Goal: Communication & Community: Share content

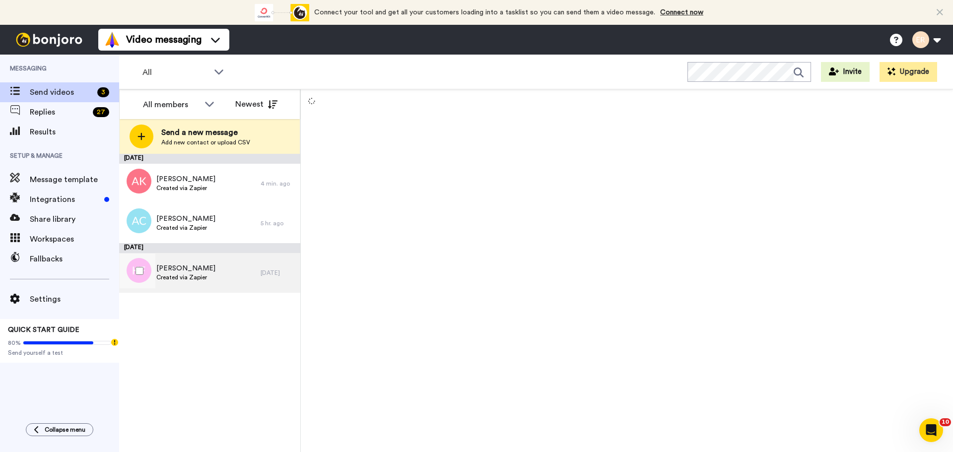
click at [222, 263] on div "[PERSON_NAME] Created via Zapier" at bounding box center [189, 273] width 141 height 40
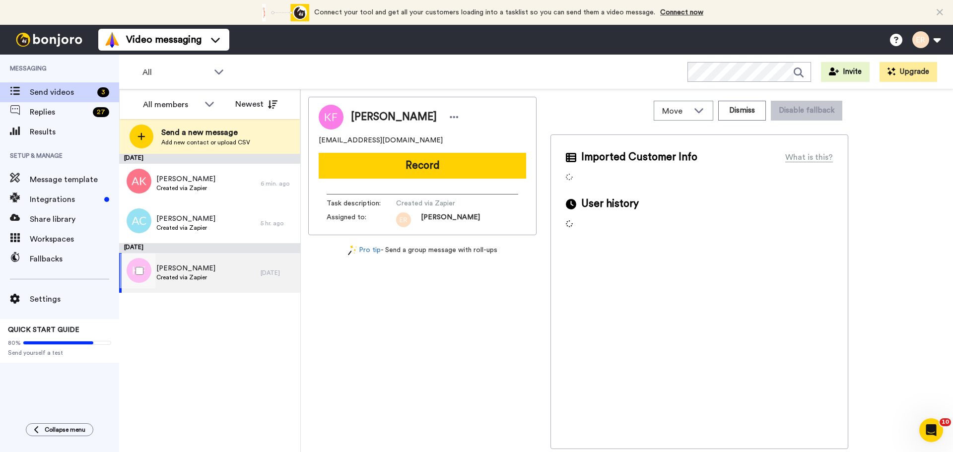
click at [222, 263] on div "[PERSON_NAME] Created via Zapier" at bounding box center [189, 273] width 141 height 40
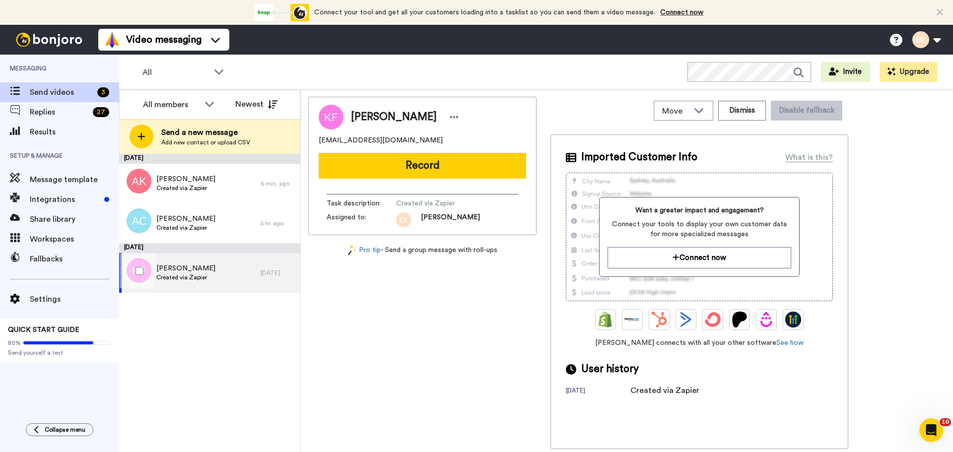
click at [198, 277] on span "Created via Zapier" at bounding box center [185, 277] width 59 height 8
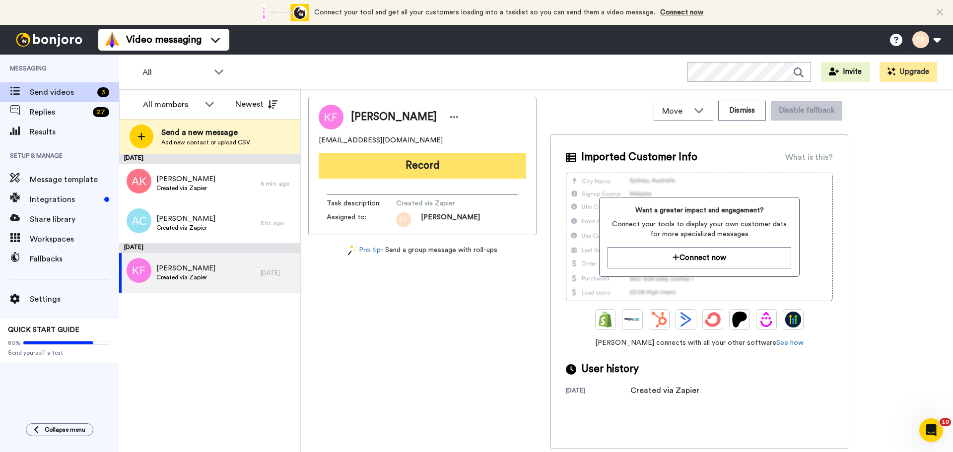
click at [400, 175] on button "Record" at bounding box center [422, 166] width 207 height 26
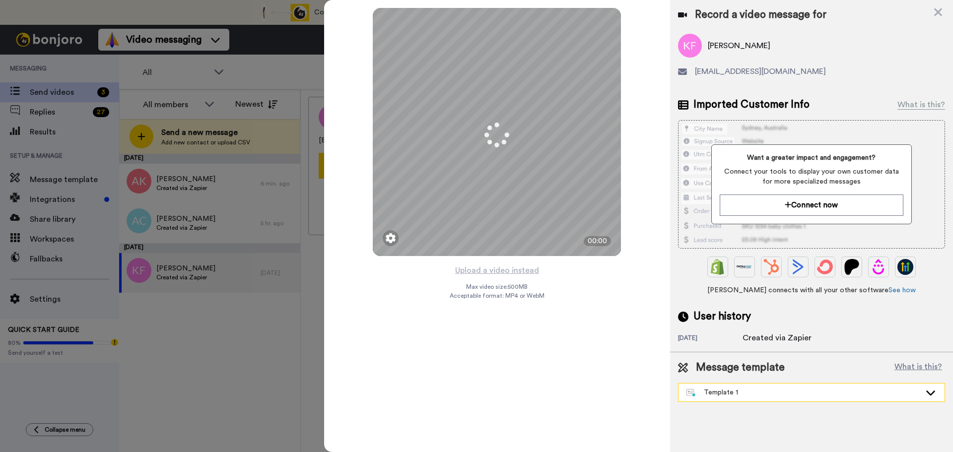
click at [714, 397] on div "Template 1" at bounding box center [803, 393] width 234 height 10
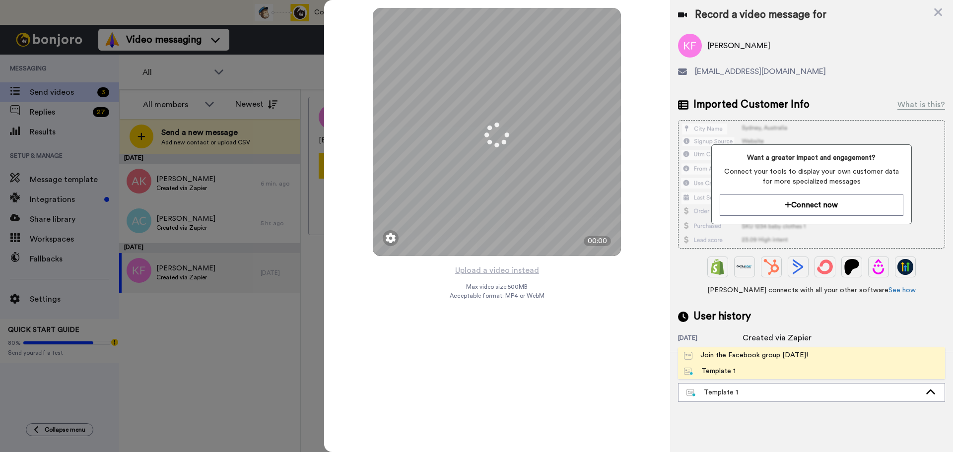
click at [712, 352] on div "Join the Facebook group [DATE]!" at bounding box center [746, 355] width 124 height 10
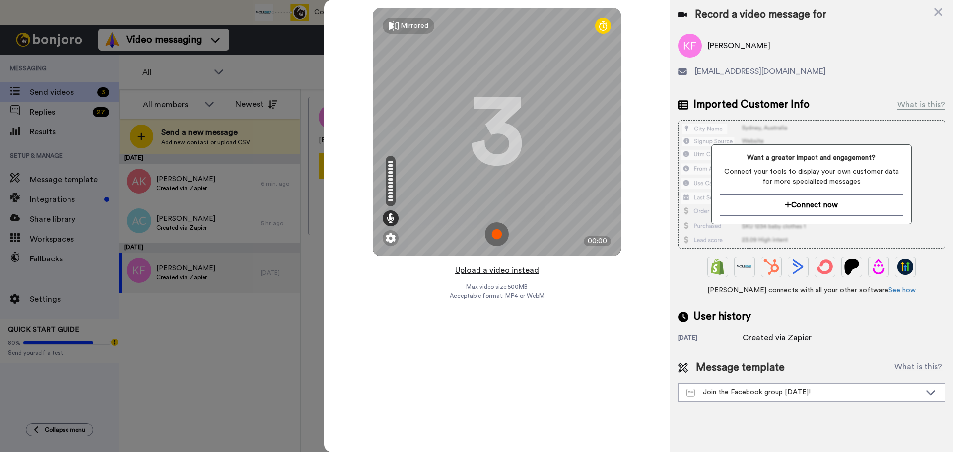
click at [476, 269] on button "Upload a video instead" at bounding box center [497, 270] width 90 height 13
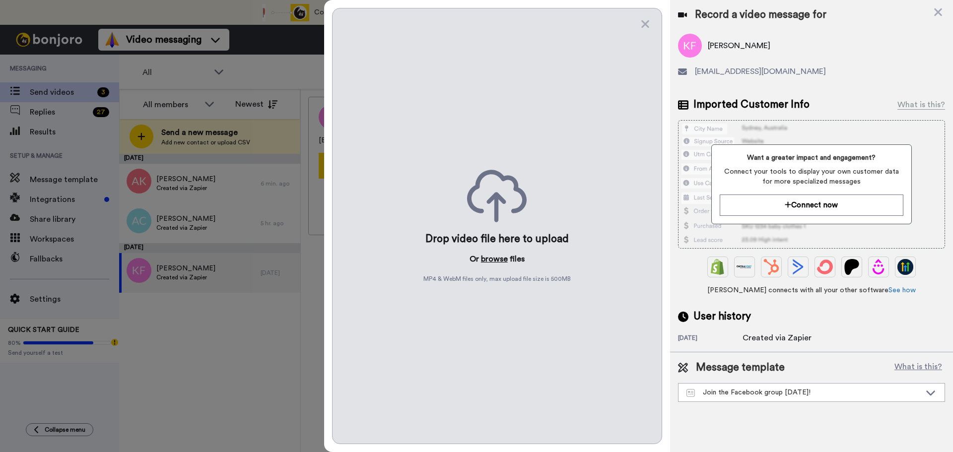
click at [485, 253] on button "browse" at bounding box center [494, 259] width 27 height 12
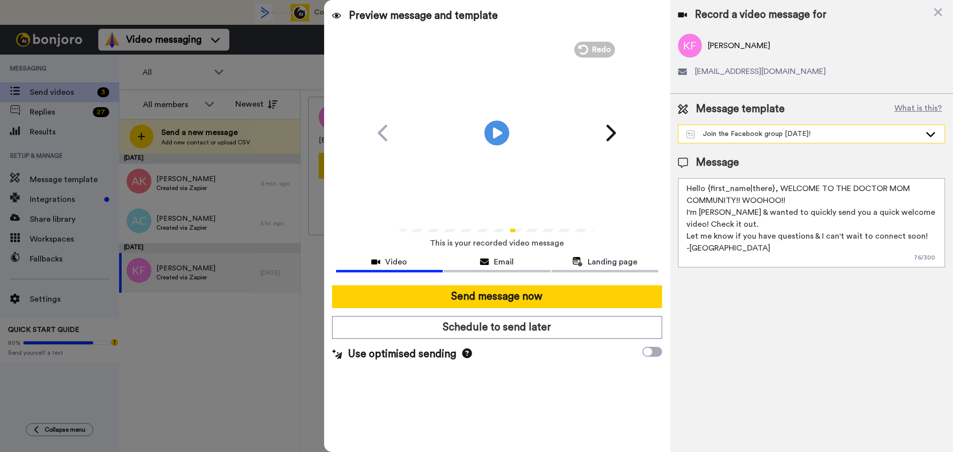
click at [708, 136] on div "Join the Facebook group [DATE]!" at bounding box center [803, 134] width 234 height 10
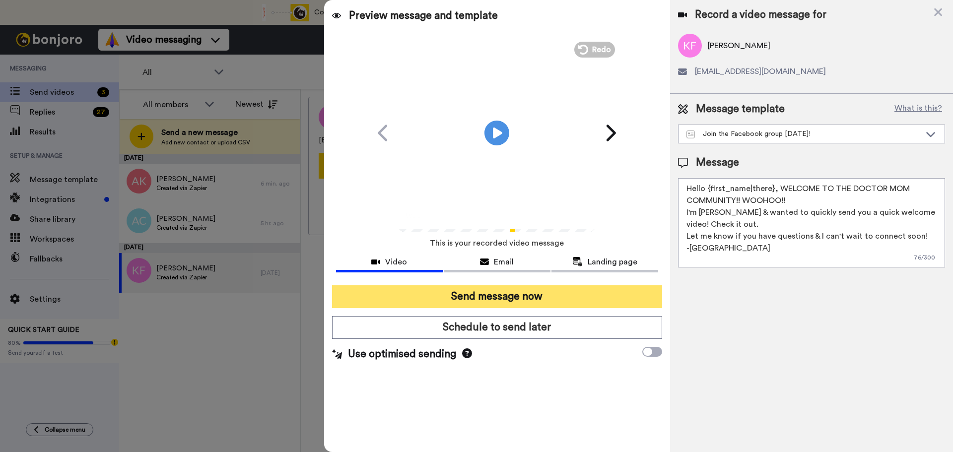
click at [559, 291] on button "Send message now" at bounding box center [497, 296] width 330 height 23
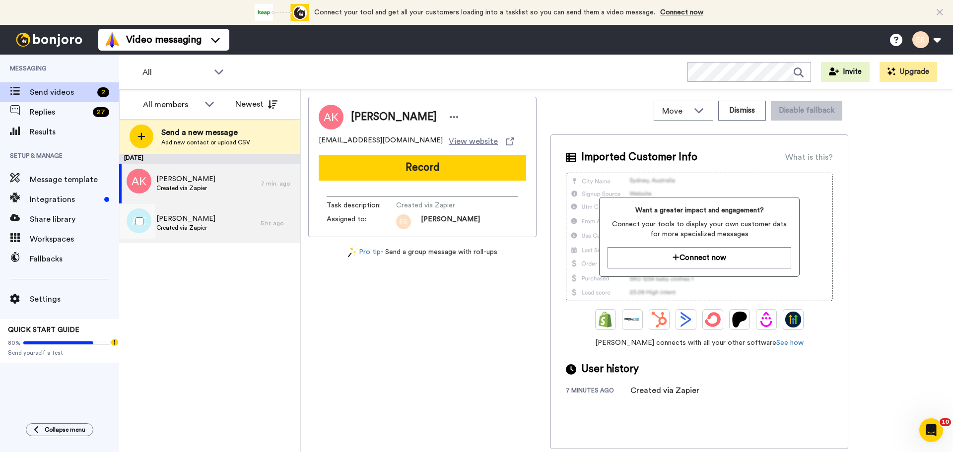
click at [200, 211] on div "Andreea Calapod Created via Zapier" at bounding box center [189, 223] width 141 height 40
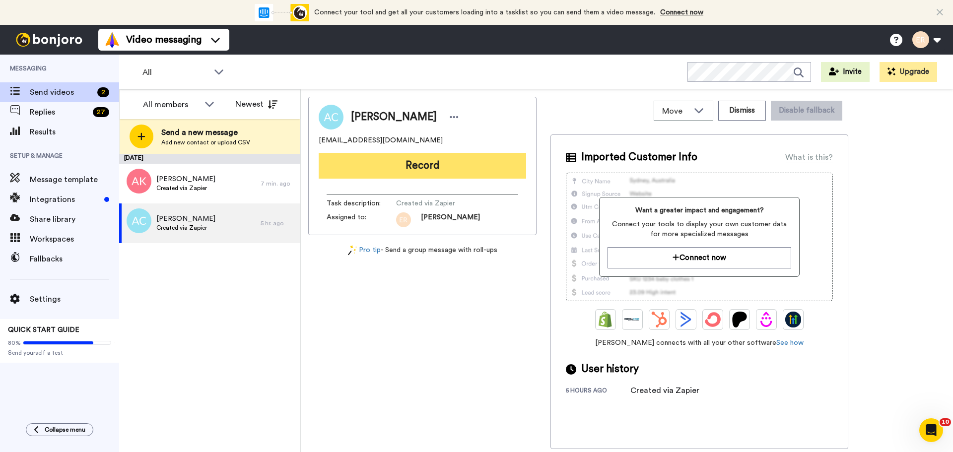
click at [412, 172] on button "Record" at bounding box center [422, 166] width 207 height 26
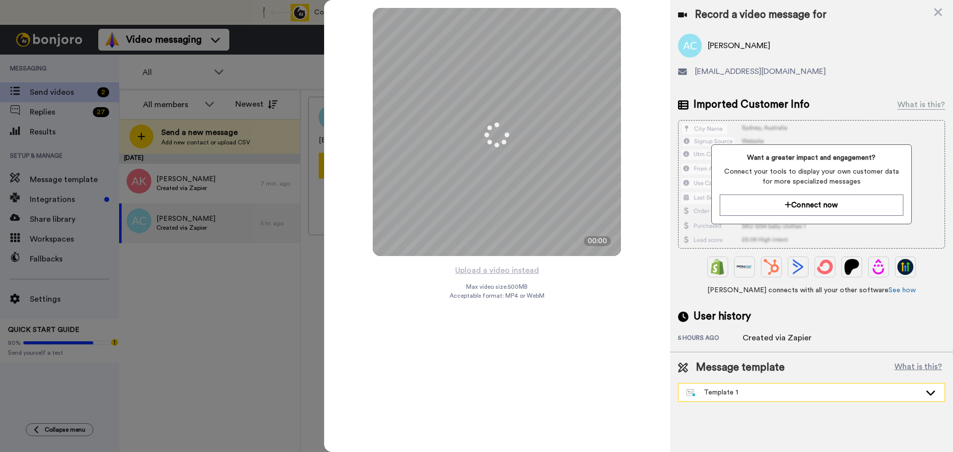
click at [710, 391] on div "Template 1" at bounding box center [803, 393] width 234 height 10
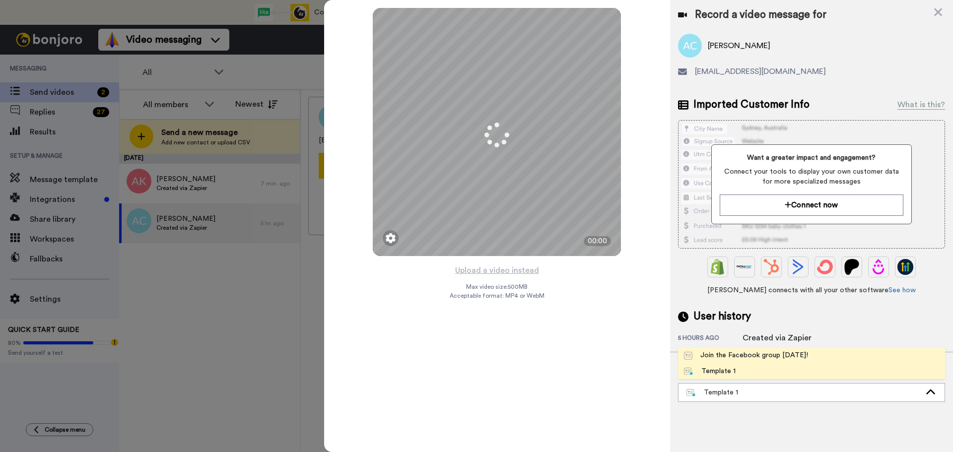
click at [712, 359] on div "Join the Facebook group [DATE]!" at bounding box center [746, 355] width 124 height 10
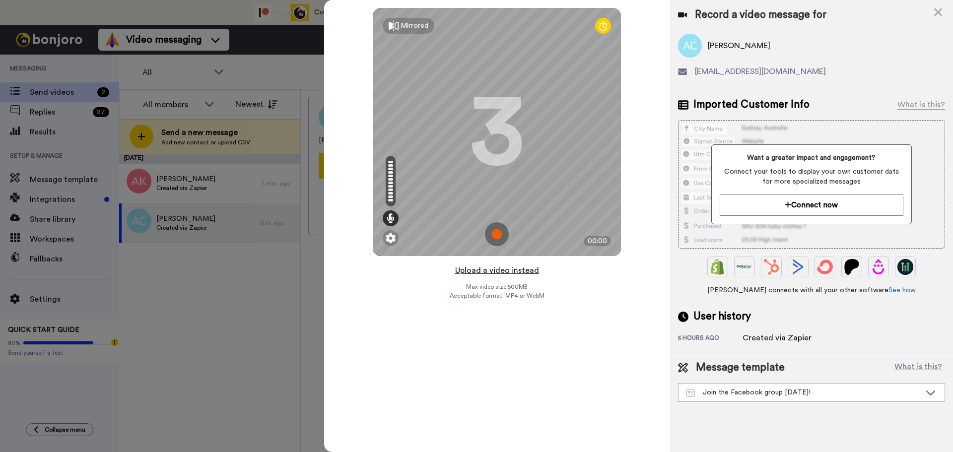
click at [512, 272] on button "Upload a video instead" at bounding box center [497, 270] width 90 height 13
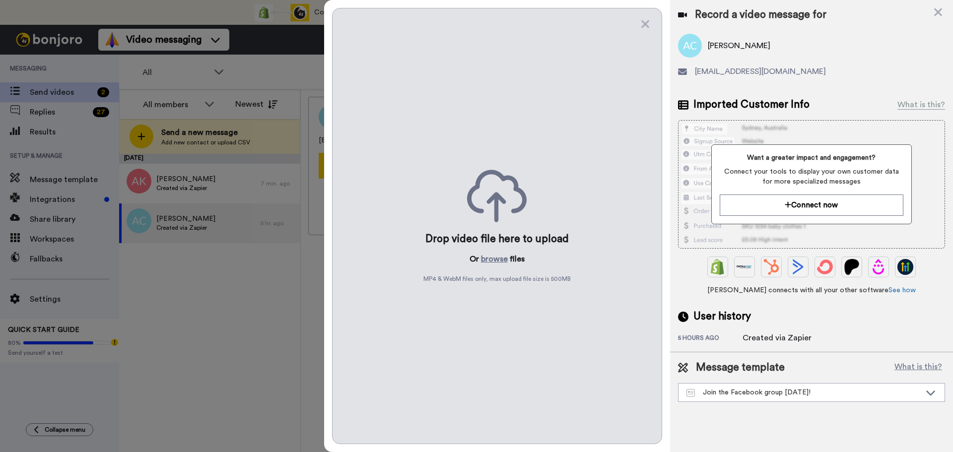
click at [503, 267] on div "Drop video file here to upload Or browse files MP4 & WebM files only, max uploa…" at bounding box center [497, 226] width 330 height 436
click at [494, 261] on button "browse" at bounding box center [494, 259] width 27 height 12
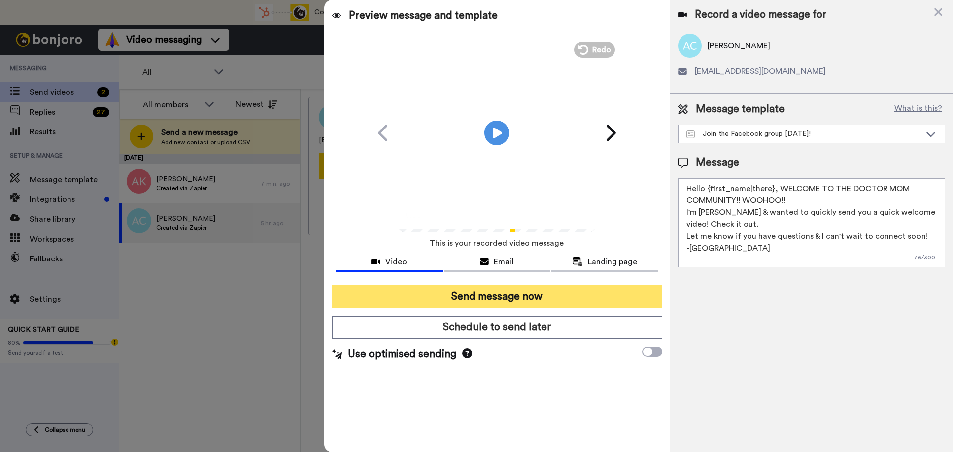
click at [507, 300] on button "Send message now" at bounding box center [497, 296] width 330 height 23
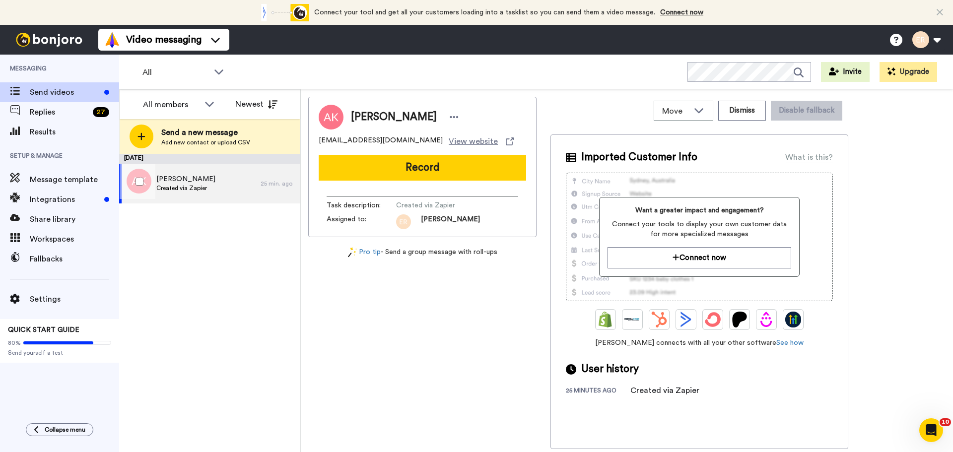
click at [203, 184] on span "[PERSON_NAME]" at bounding box center [185, 179] width 59 height 10
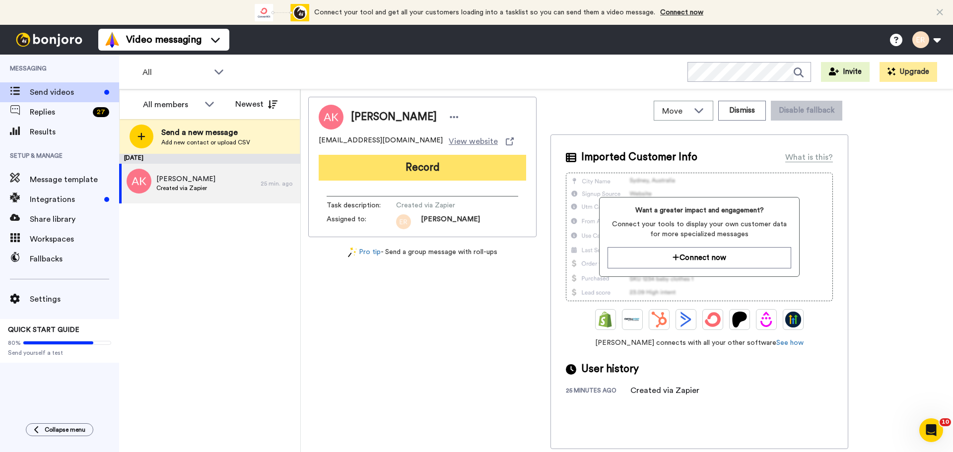
click at [425, 171] on button "Record" at bounding box center [422, 168] width 207 height 26
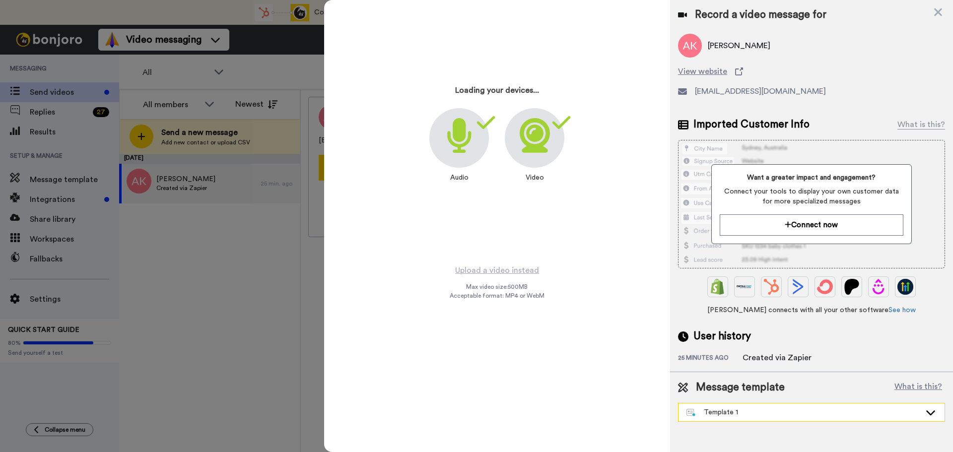
click at [743, 412] on div "Template 1" at bounding box center [803, 412] width 234 height 10
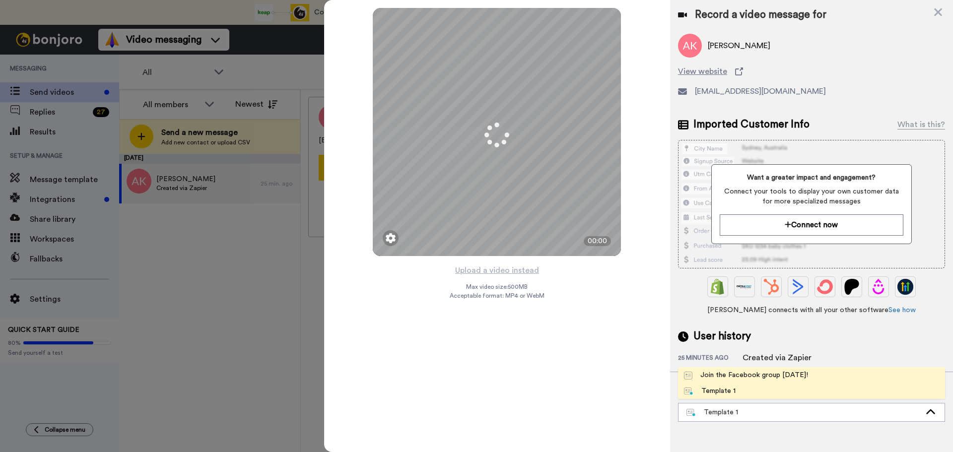
click at [729, 381] on li "Join the Facebook group [DATE]!" at bounding box center [811, 375] width 267 height 16
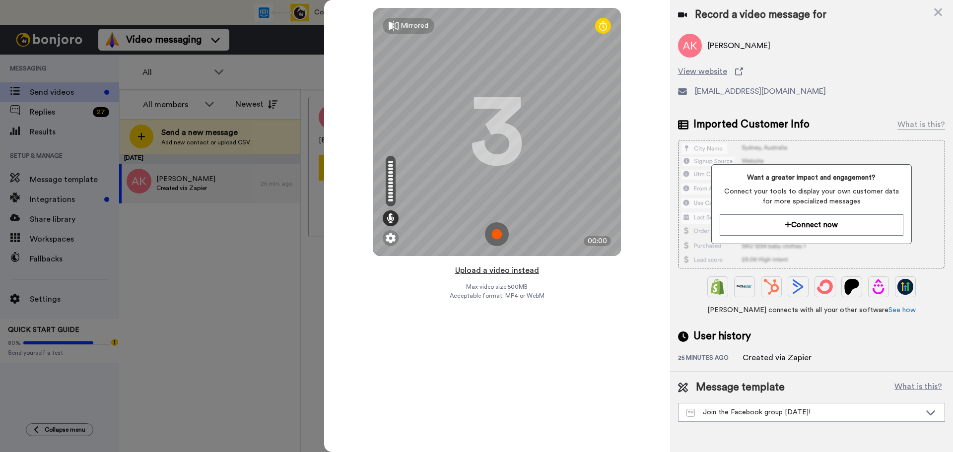
click at [506, 272] on button "Upload a video instead" at bounding box center [497, 270] width 90 height 13
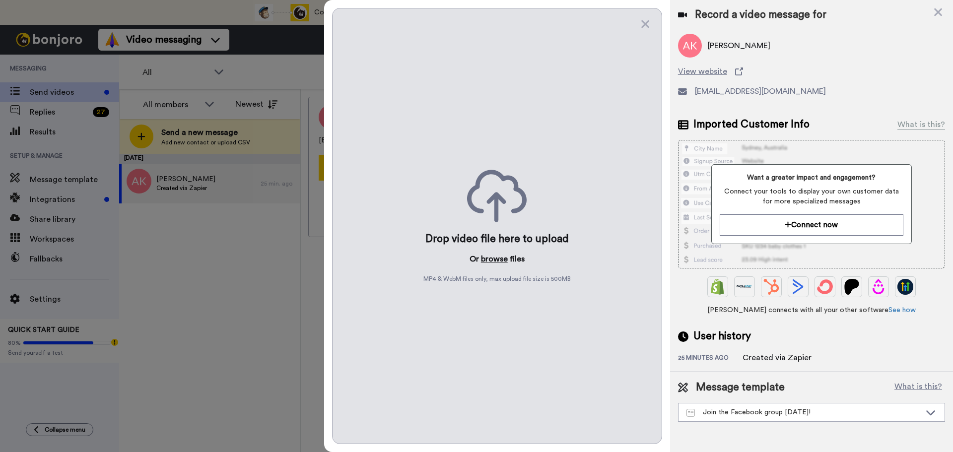
click at [491, 258] on button "browse" at bounding box center [494, 259] width 27 height 12
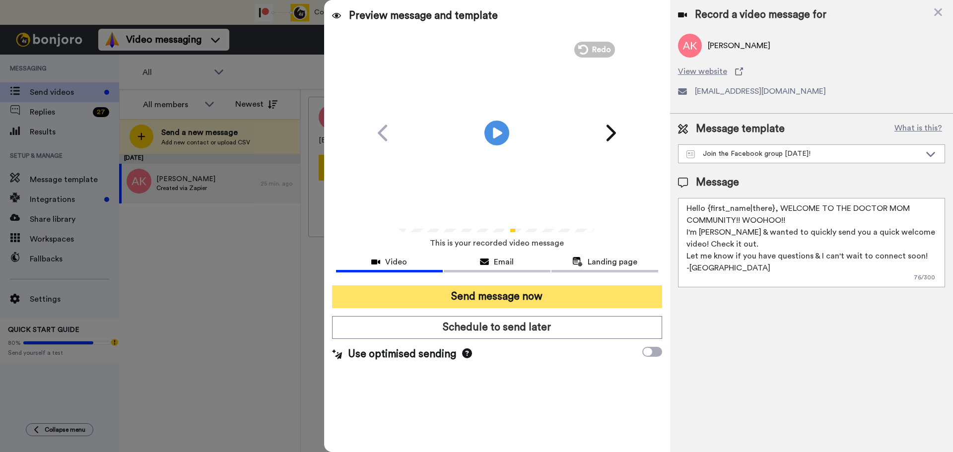
click at [530, 298] on button "Send message now" at bounding box center [497, 296] width 330 height 23
